Goal: Communication & Community: Answer question/provide support

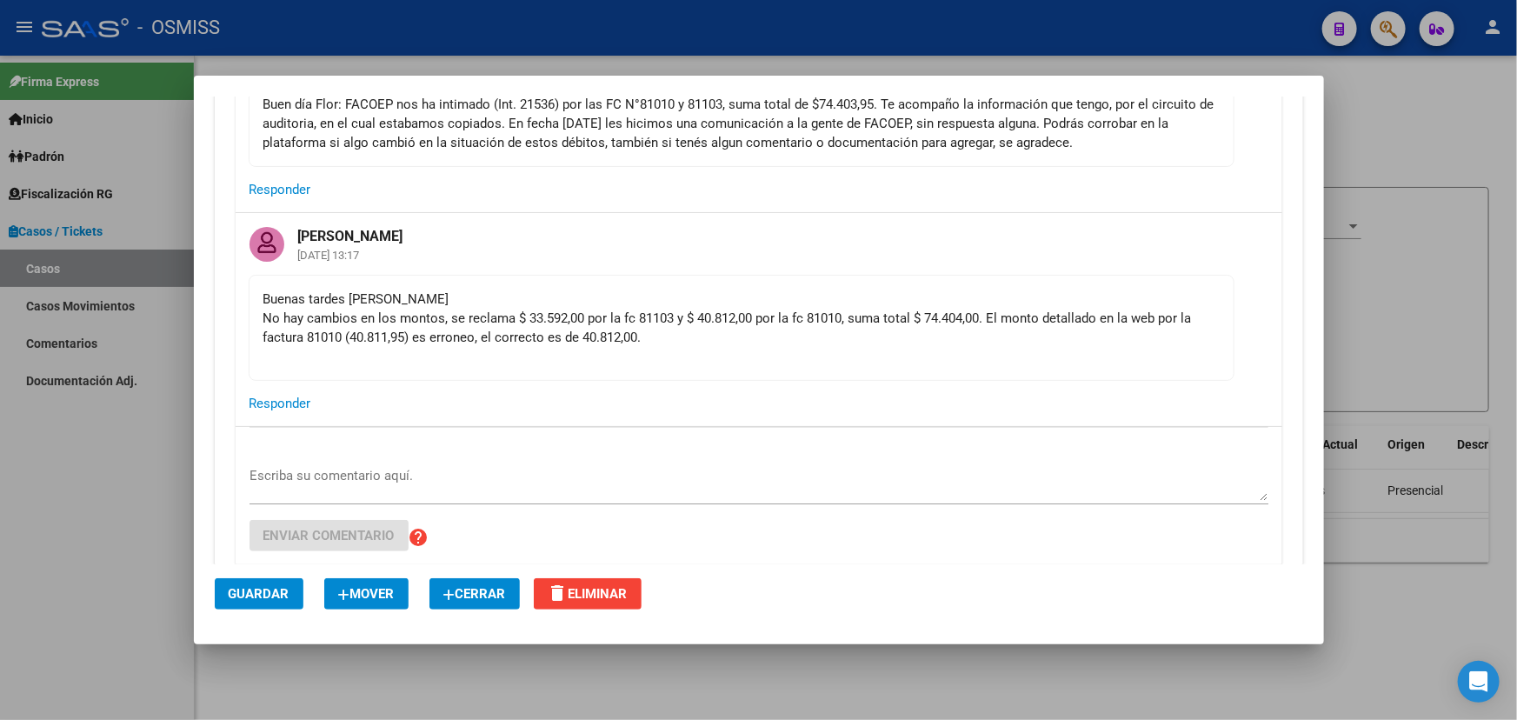
scroll to position [236, 0]
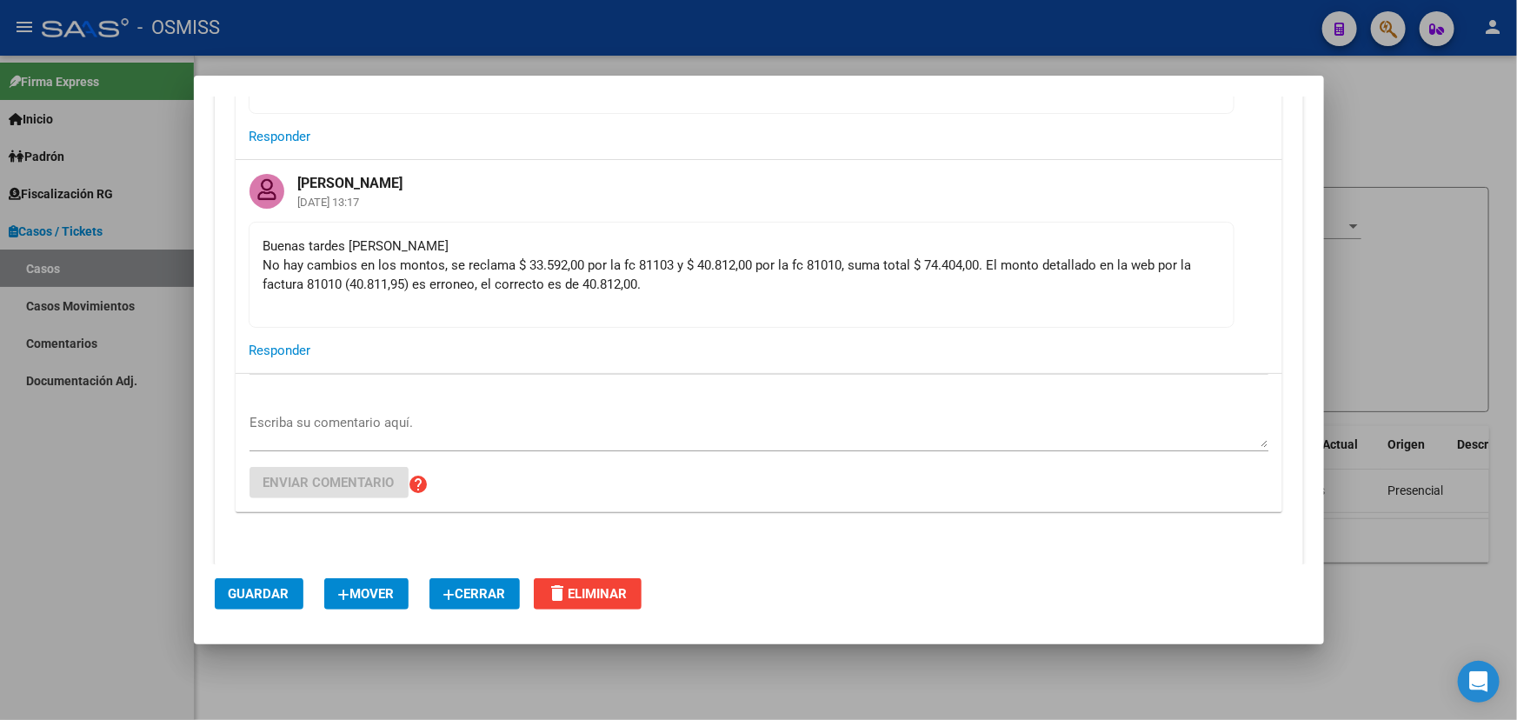
drag, startPoint x: 297, startPoint y: 258, endPoint x: 820, endPoint y: 256, distance: 522.5
click at [596, 257] on div "Buenas tardes [PERSON_NAME] No hay cambios en los montos, se reclama $ 33.592,0…" at bounding box center [741, 274] width 956 height 77
click at [822, 256] on div "Buenas tardes [PERSON_NAME] No hay cambios en los montos, se reclama $ 33.592,0…" at bounding box center [741, 274] width 956 height 77
drag, startPoint x: 1170, startPoint y: 261, endPoint x: 1102, endPoint y: 253, distance: 69.1
click at [1111, 253] on div "Buenas tardes [PERSON_NAME] No hay cambios en los montos, se reclama $ 33.592,0…" at bounding box center [741, 274] width 956 height 77
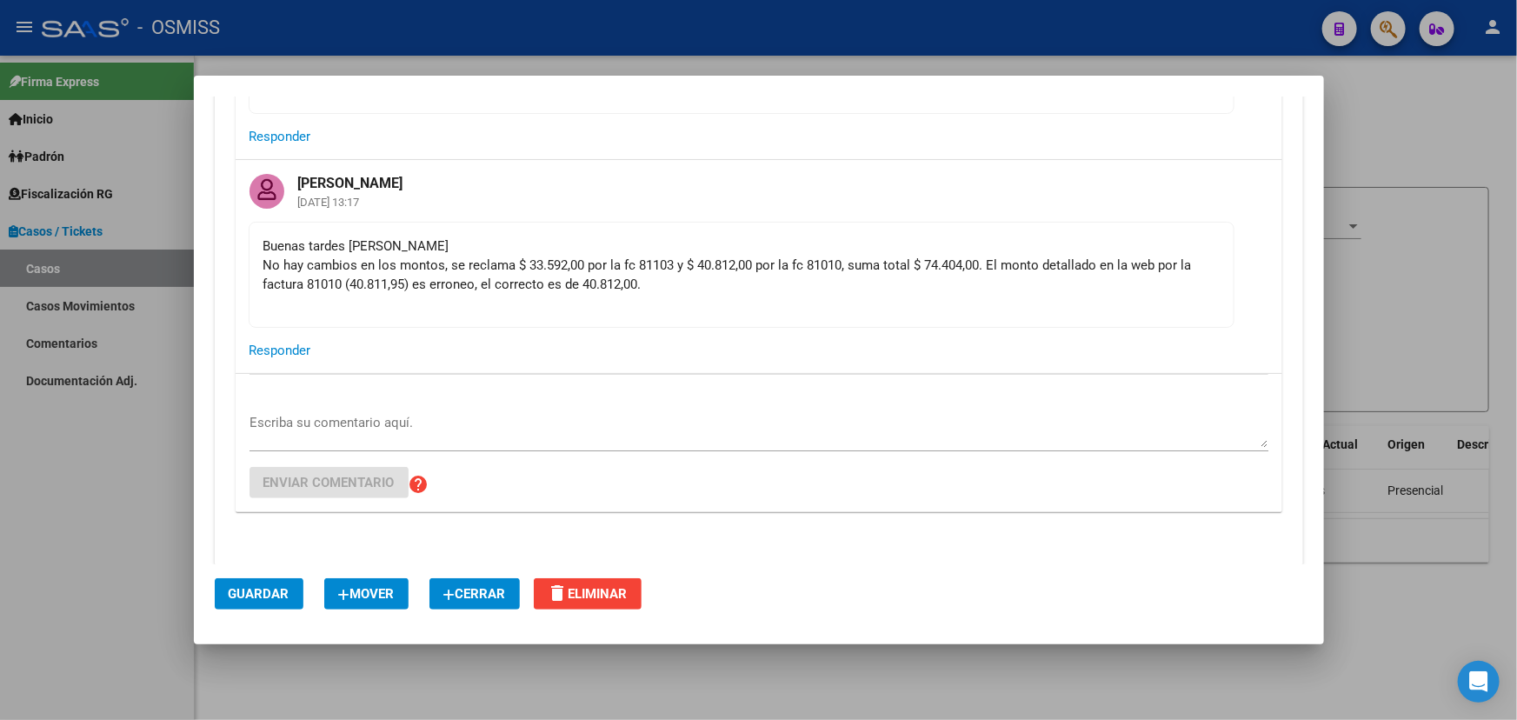
click at [616, 311] on div "Buenas tardes [PERSON_NAME] No hay cambios en los montos, se reclama $ 33.592,0…" at bounding box center [741, 274] width 956 height 77
drag, startPoint x: 326, startPoint y: 276, endPoint x: 503, endPoint y: 278, distance: 177.4
click at [421, 278] on div "Buenas tardes [PERSON_NAME] No hay cambios en los montos, se reclama $ 33.592,0…" at bounding box center [741, 274] width 956 height 77
click at [513, 278] on div "Buenas tardes [PERSON_NAME] No hay cambios en los montos, se reclama $ 33.592,0…" at bounding box center [741, 274] width 956 height 77
drag, startPoint x: 522, startPoint y: 256, endPoint x: 718, endPoint y: 265, distance: 196.7
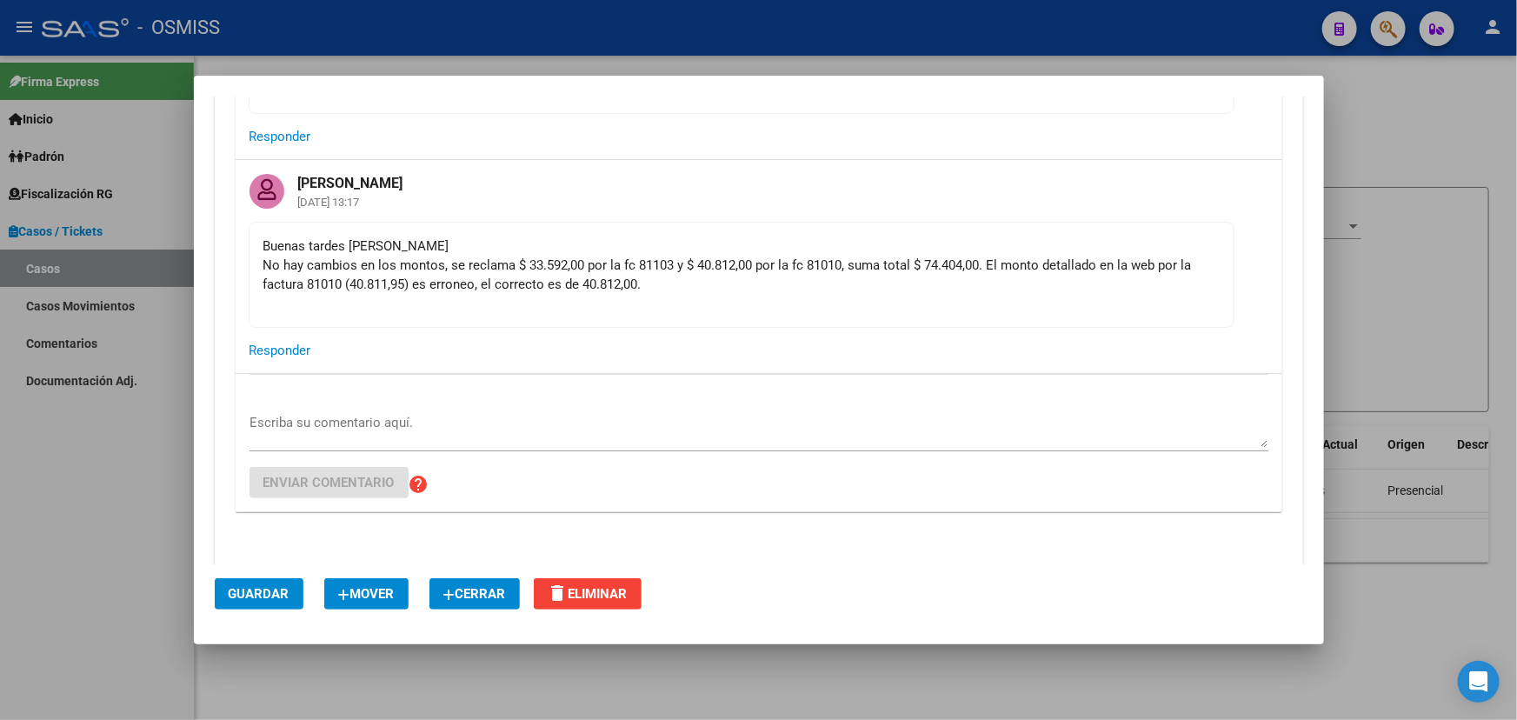
click at [704, 261] on div "Buenas tardes [PERSON_NAME] No hay cambios en los montos, se reclama $ 33.592,0…" at bounding box center [741, 274] width 956 height 77
click at [788, 277] on div "Buenas tardes [PERSON_NAME] No hay cambios en los montos, se reclama $ 33.592,0…" at bounding box center [741, 274] width 956 height 77
drag, startPoint x: 323, startPoint y: 297, endPoint x: 390, endPoint y: 303, distance: 68.1
click at [374, 300] on div "Buenas tardes [PERSON_NAME] No hay cambios en los montos, se reclama $ 33.592,0…" at bounding box center [741, 274] width 956 height 77
click at [548, 300] on div "Buenas tardes [PERSON_NAME] No hay cambios en los montos, se reclama $ 33.592,0…" at bounding box center [741, 274] width 956 height 77
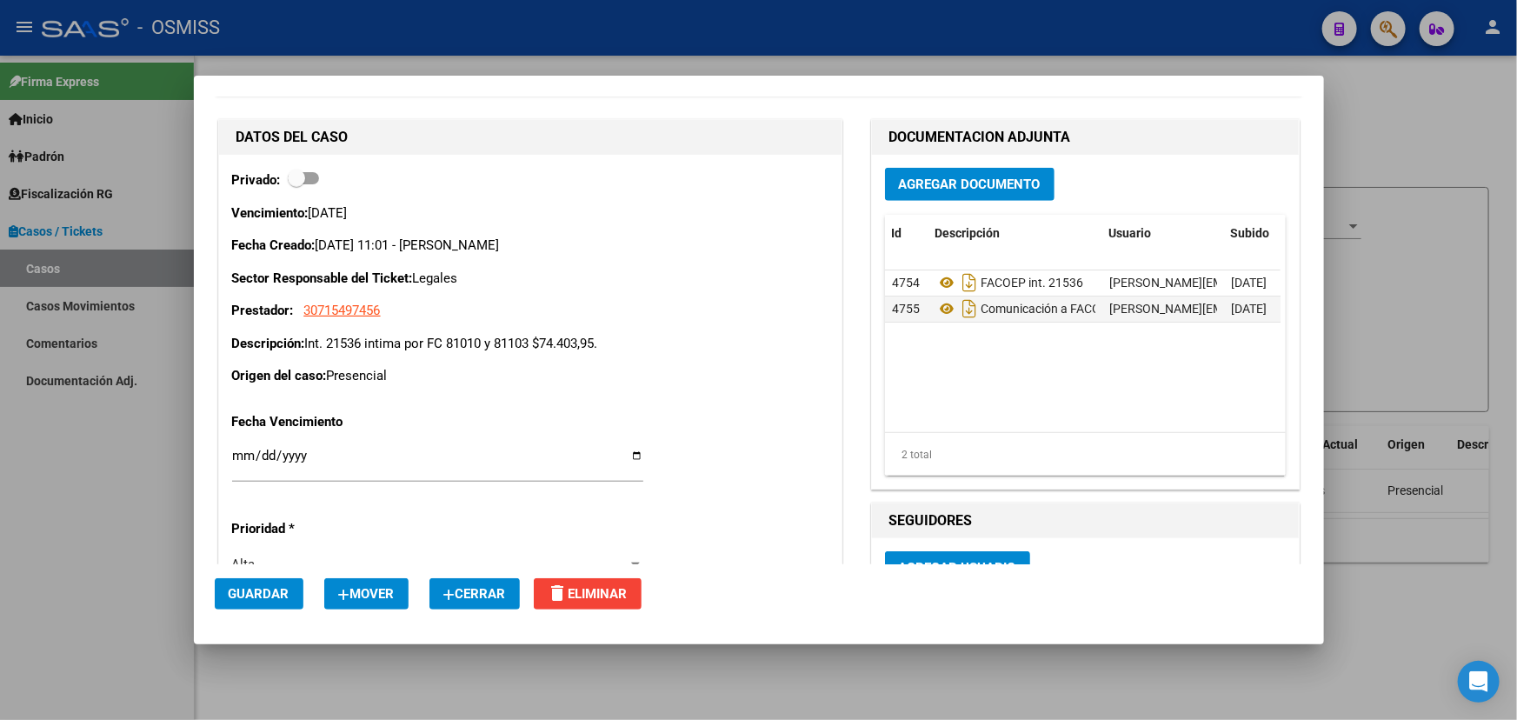
scroll to position [711, 0]
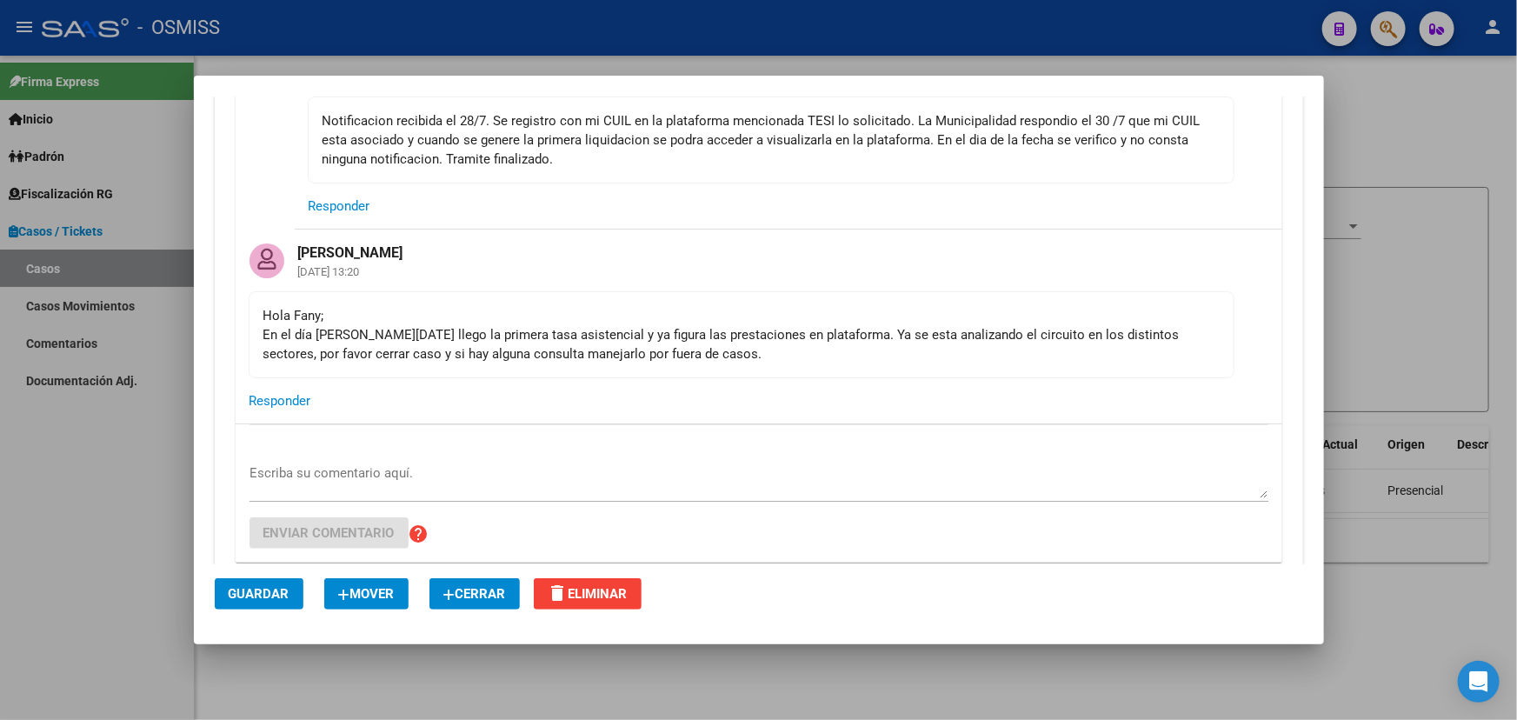
scroll to position [572, 0]
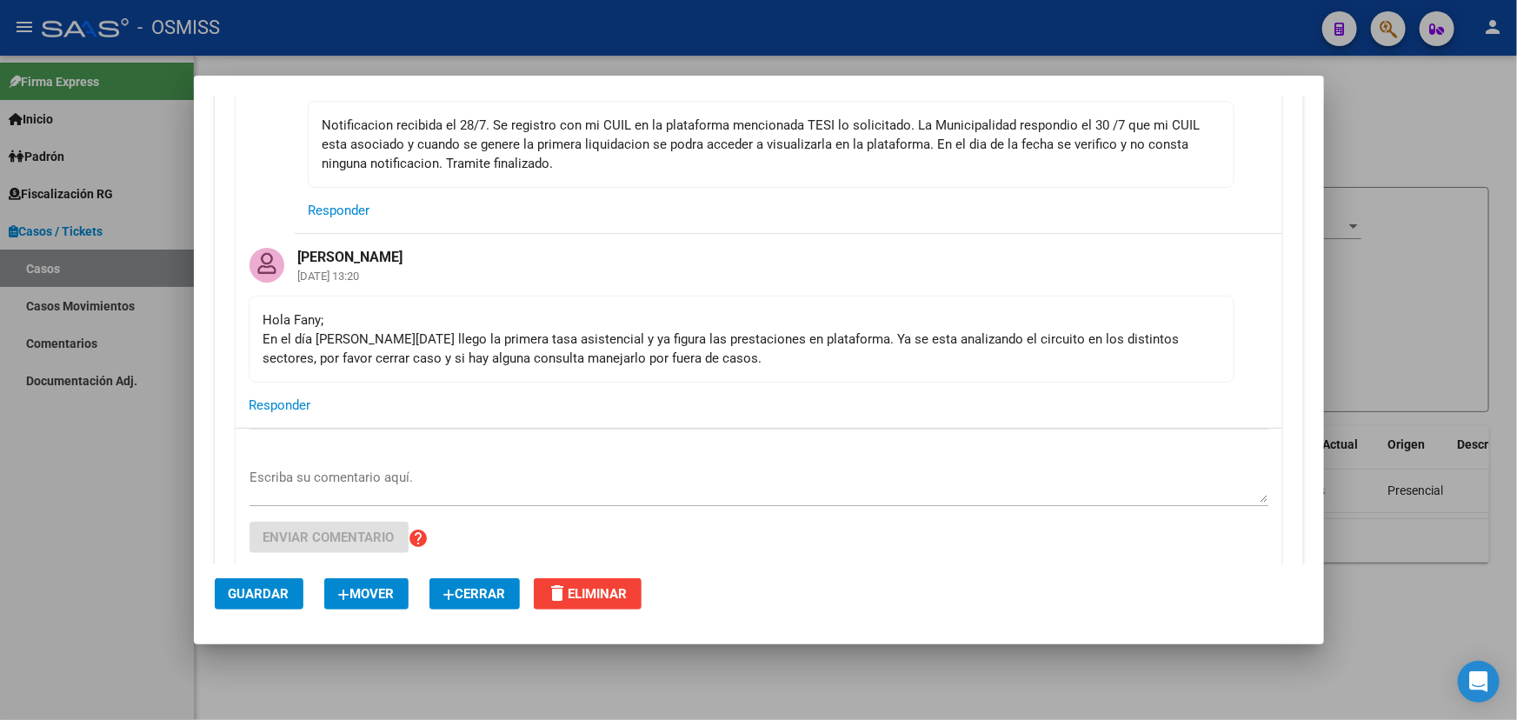
drag, startPoint x: 336, startPoint y: 337, endPoint x: 655, endPoint y: 349, distance: 318.4
click at [624, 348] on div "Hola Fany; En el día de hoy llego la primera tasa asistencial y ya figura las p…" at bounding box center [741, 338] width 956 height 57
click at [747, 343] on div "Hola Fany; En el día de hoy llego la primera tasa asistencial y ya figura las p…" at bounding box center [741, 338] width 956 height 57
click at [797, 320] on div "Hola Fany; En el día de hoy llego la primera tasa asistencial y ya figura las p…" at bounding box center [741, 338] width 956 height 57
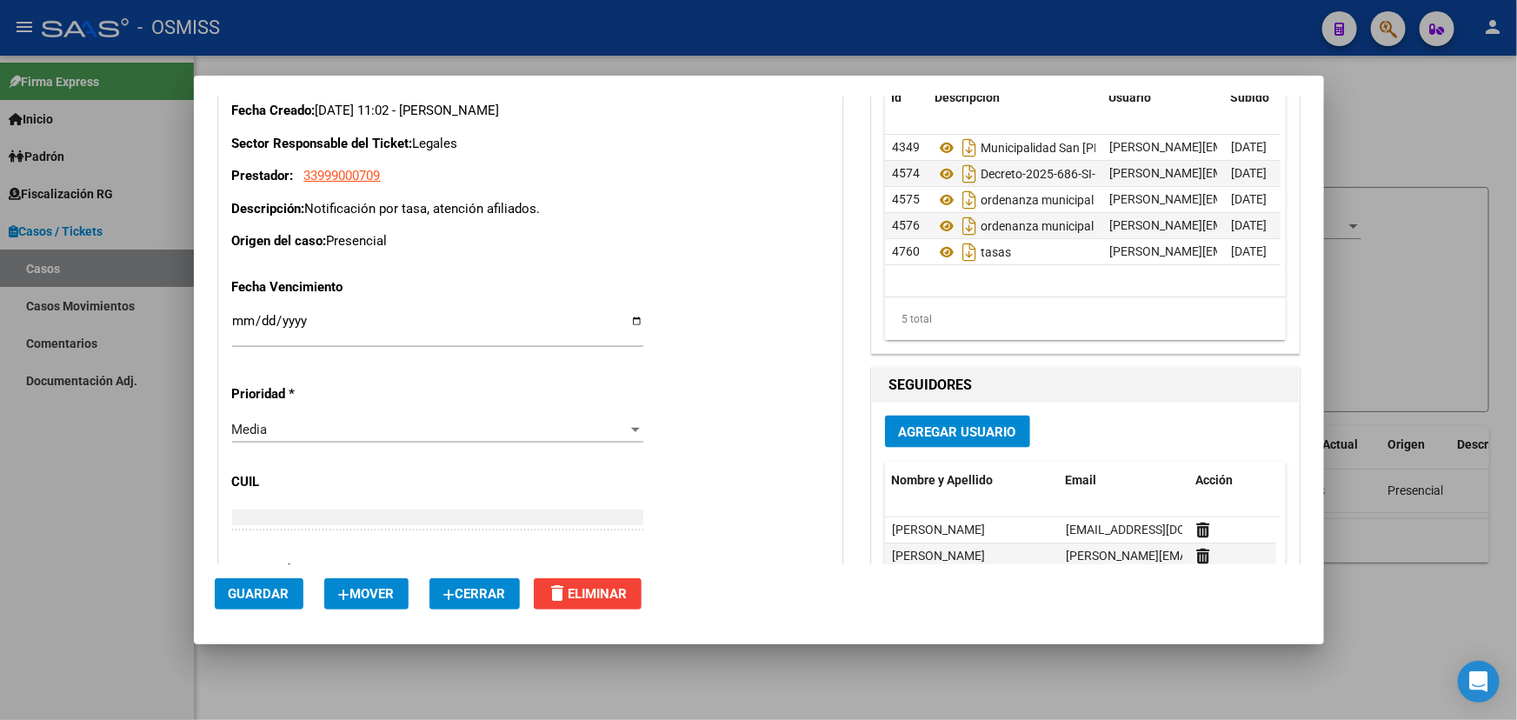
scroll to position [1046, 0]
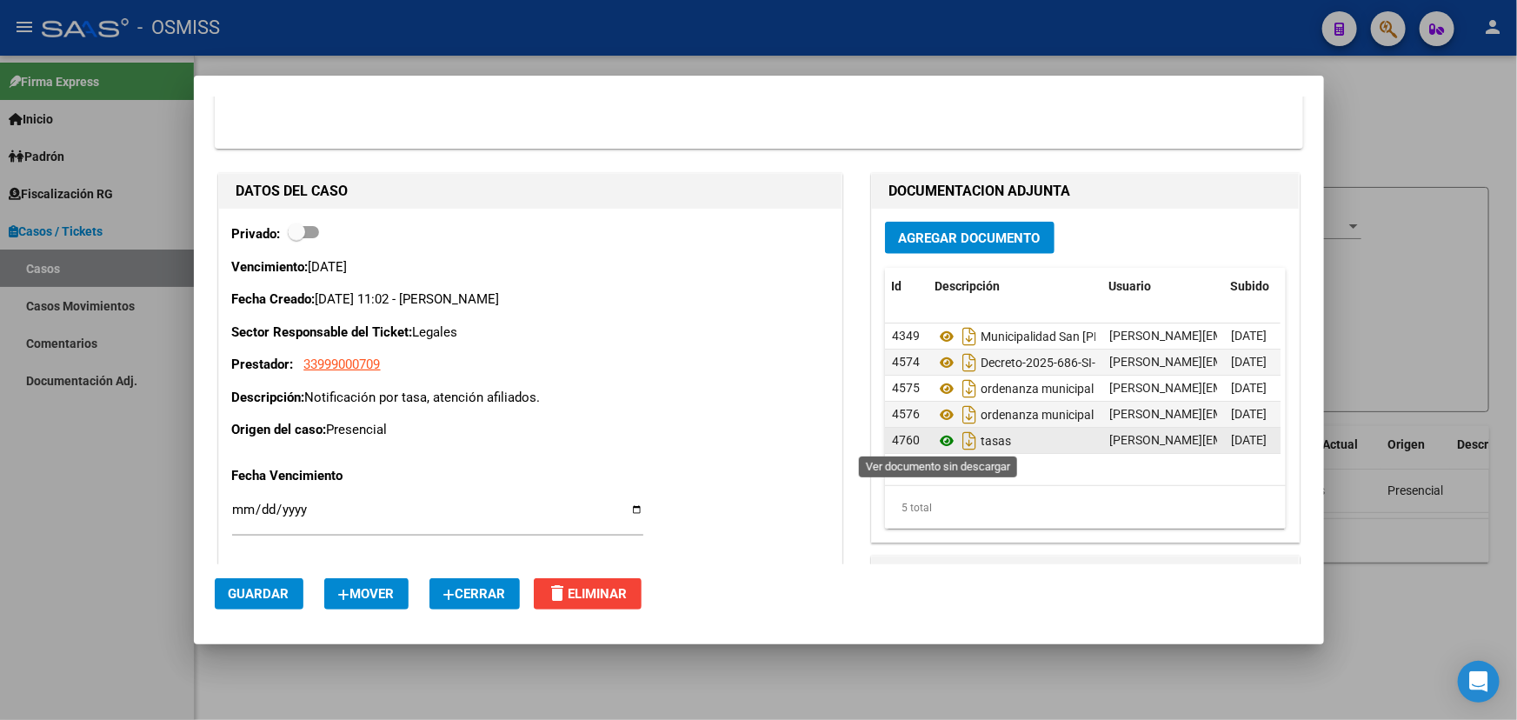
click at [938, 439] on icon at bounding box center [947, 440] width 23 height 21
